Goal: Navigation & Orientation: Find specific page/section

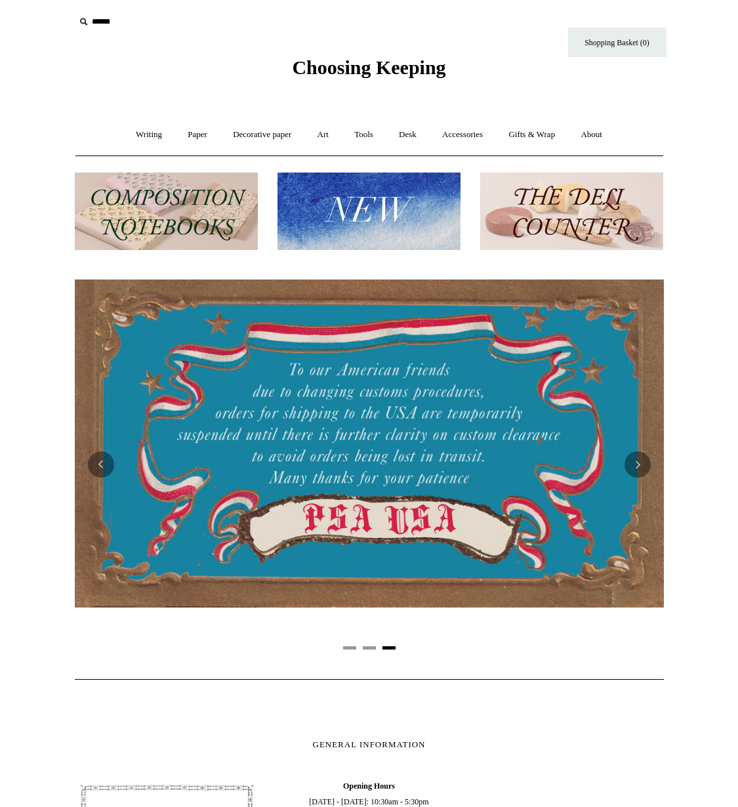
scroll to position [0, 1188]
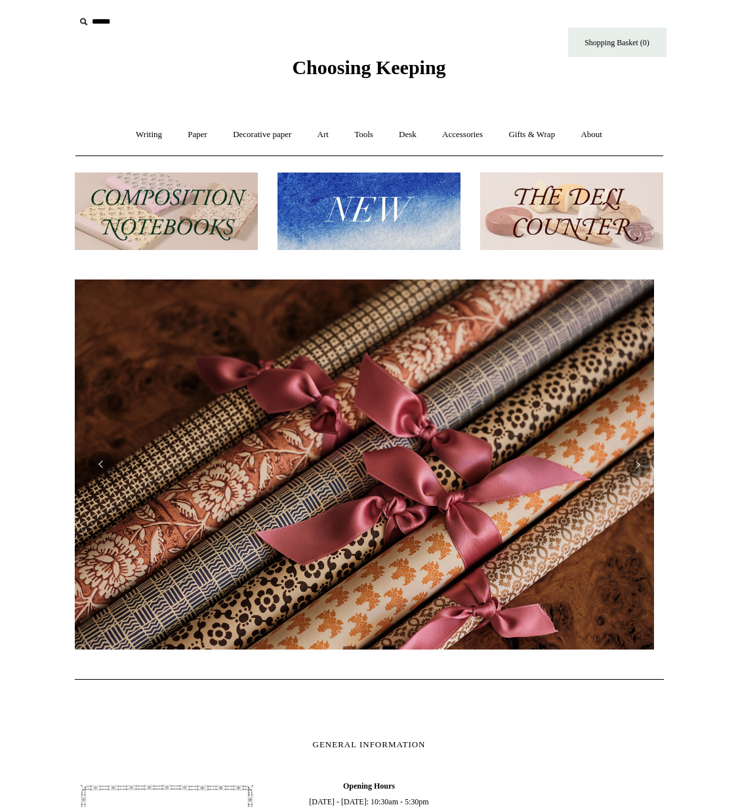
click at [26, 375] on html "Menu Choosing Keeping * Shipping Information Shopping Basket (0) * ⤺ + +" at bounding box center [369, 601] width 738 height 1204
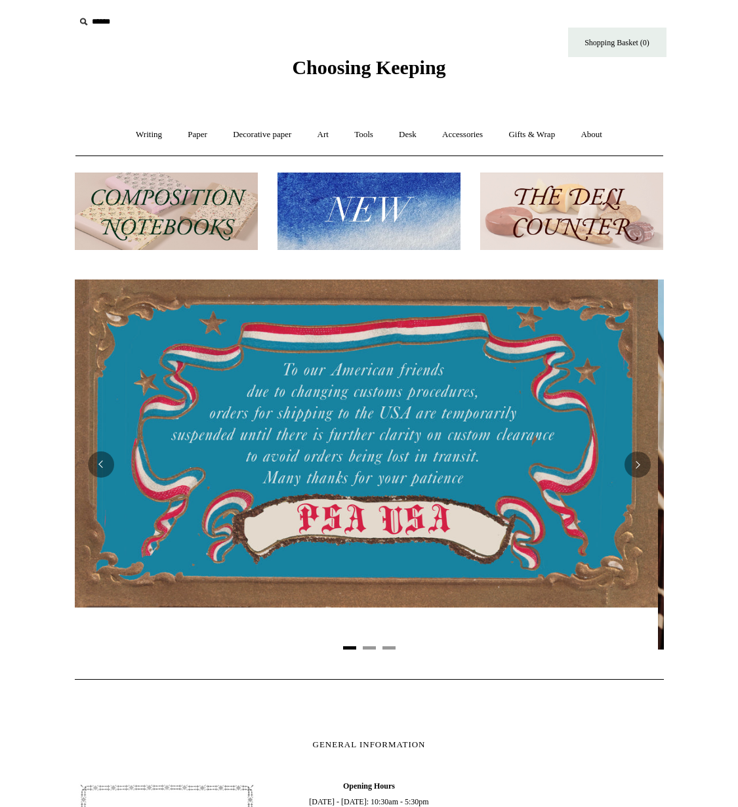
click at [671, 99] on body "Menu Choosing Keeping * Shipping Information Shopping Basket (0) * ⤺ +" at bounding box center [369, 601] width 656 height 1204
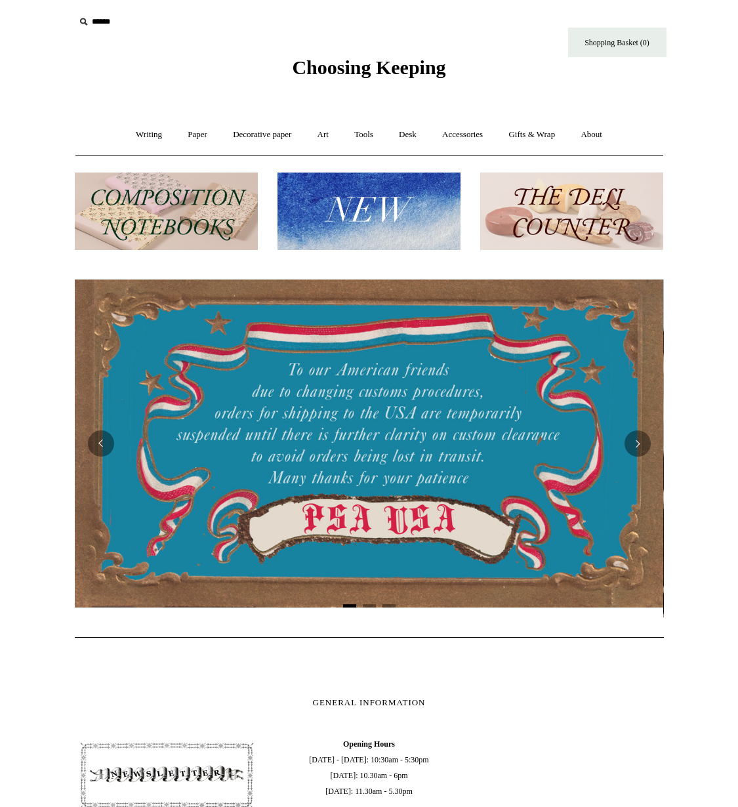
scroll to position [0, 0]
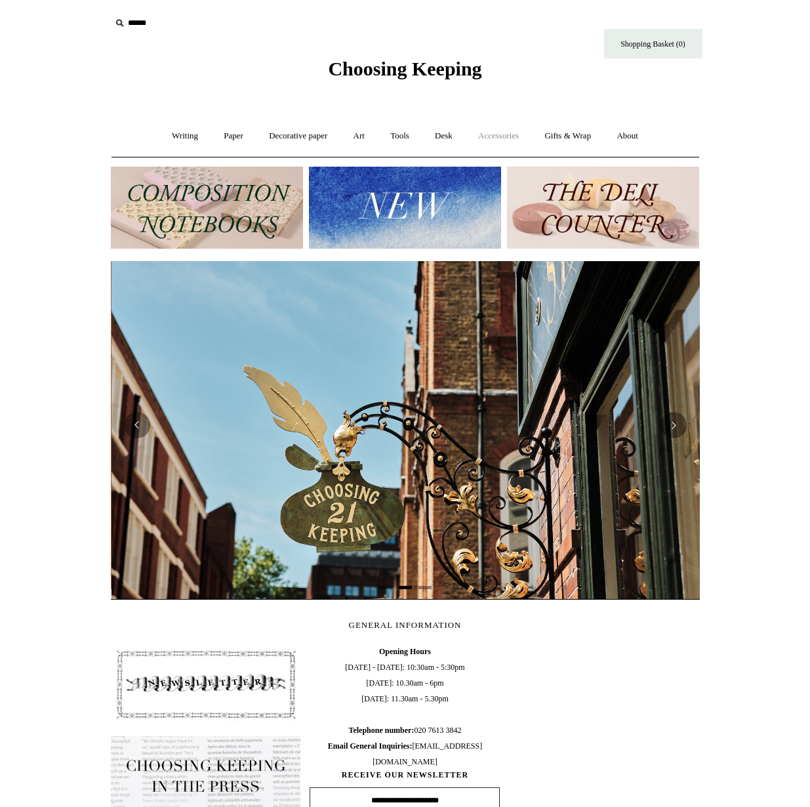
scroll to position [0, 589]
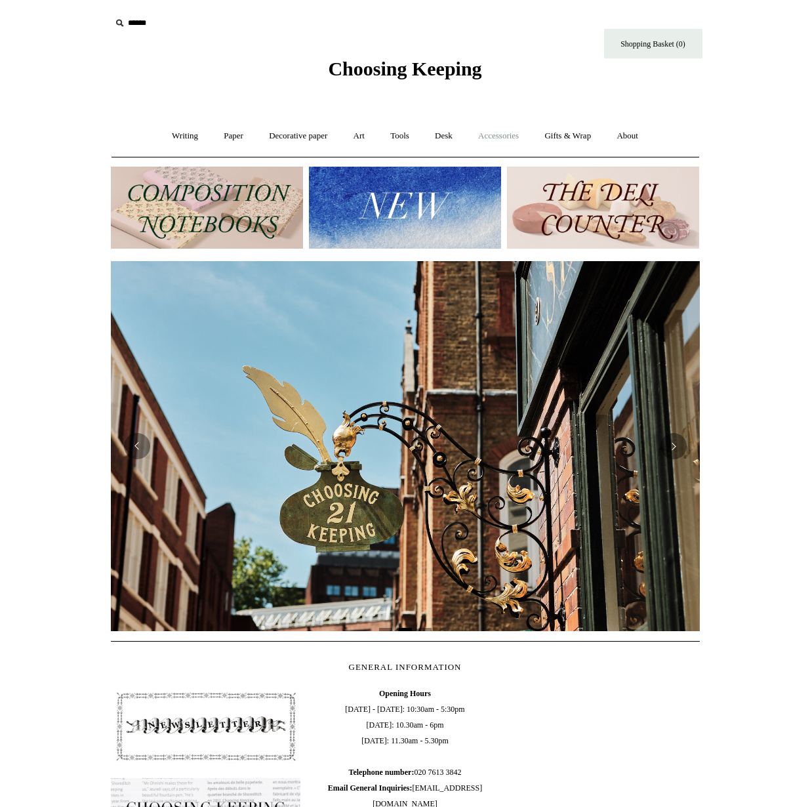
click at [506, 138] on link "Accessories +" at bounding box center [498, 136] width 64 height 35
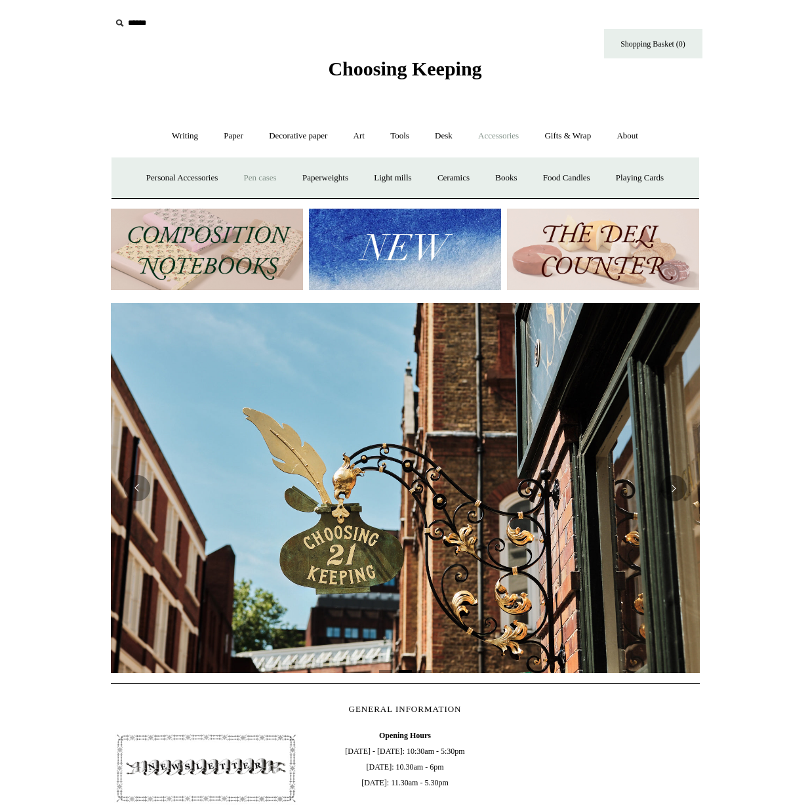
click at [243, 181] on link "Pen cases" at bounding box center [260, 178] width 56 height 35
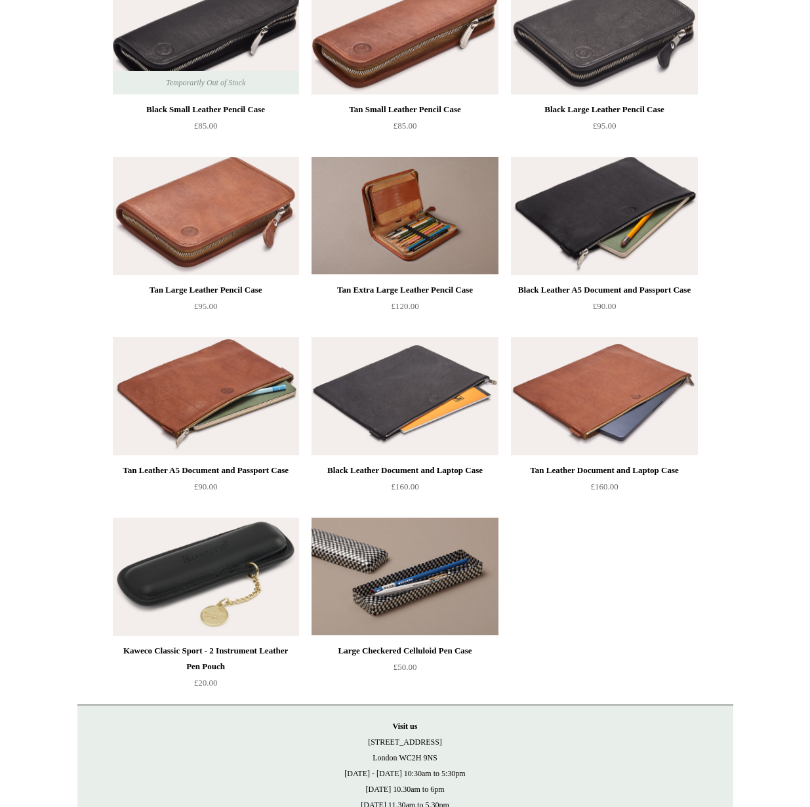
scroll to position [1098, 0]
